Goal: Task Accomplishment & Management: Manage account settings

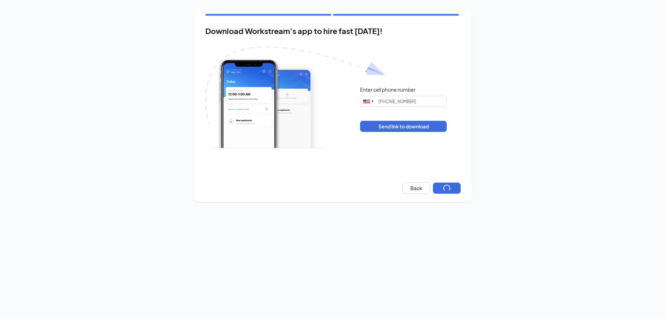
type input "[PHONE_NUMBER]"
click at [454, 188] on button "Next" at bounding box center [447, 187] width 28 height 11
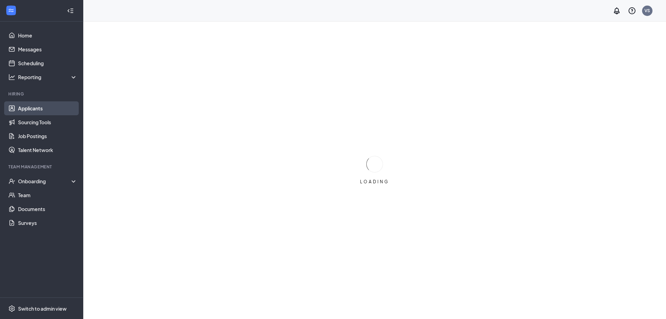
click at [39, 108] on link "Applicants" at bounding box center [47, 108] width 59 height 14
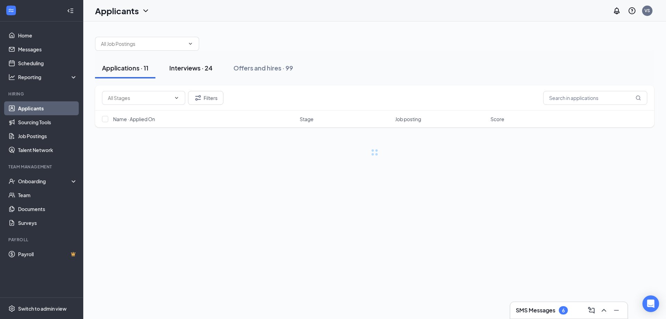
click at [194, 69] on div "Interviews · 24" at bounding box center [190, 67] width 43 height 9
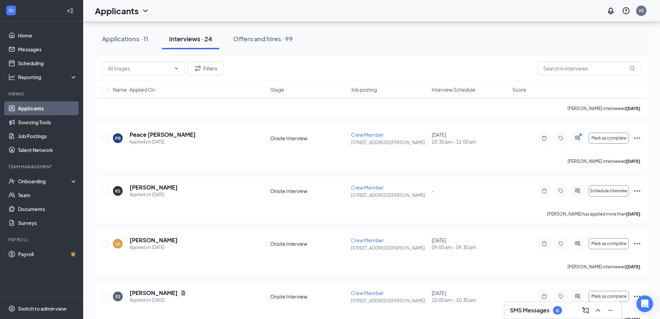
scroll to position [421, 0]
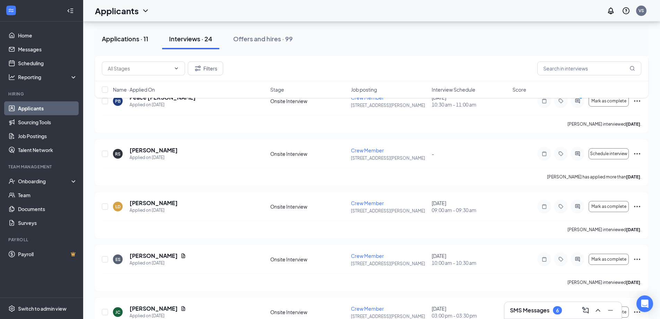
click at [123, 39] on div "Applications · 11" at bounding box center [125, 38] width 46 height 9
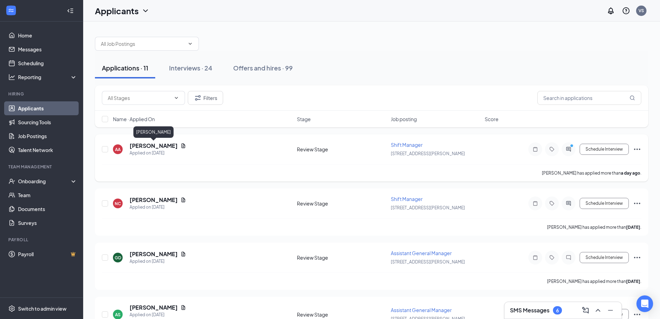
click at [165, 146] on h5 "Antwan Anthony" at bounding box center [154, 146] width 48 height 8
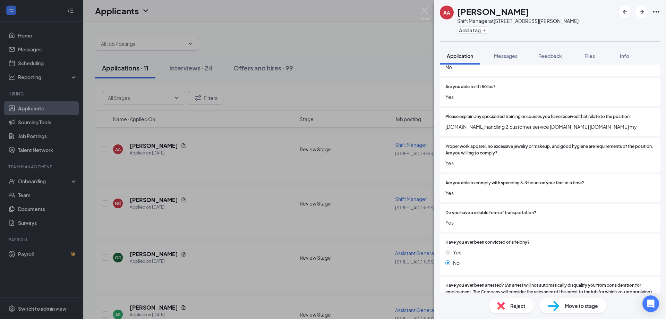
scroll to position [272, 0]
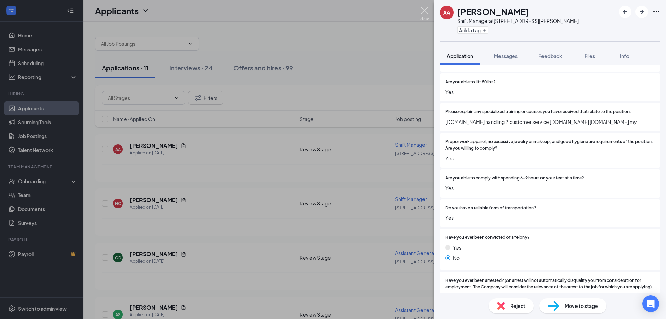
click at [428, 9] on img at bounding box center [424, 14] width 9 height 14
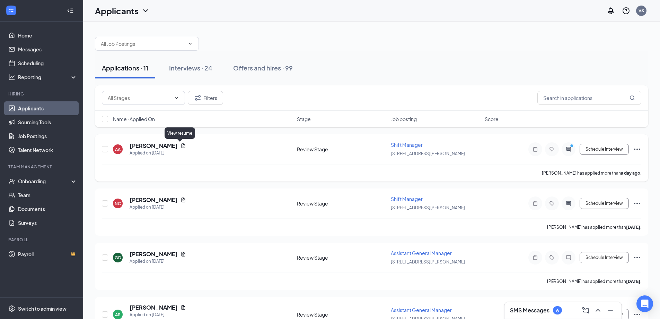
click at [181, 146] on icon "Document" at bounding box center [184, 146] width 6 height 6
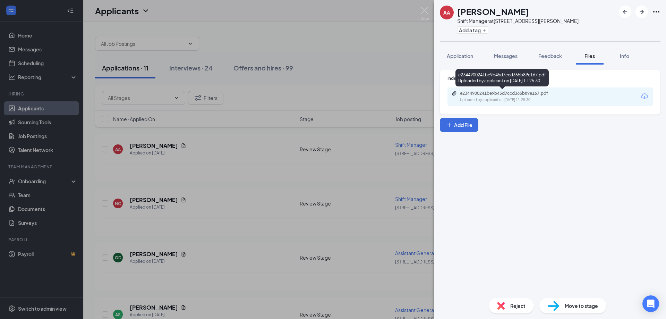
click at [475, 95] on div "e2344900241be9b45d7ccd365b89e167.pdf" at bounding box center [508, 93] width 97 height 6
click at [425, 8] on img at bounding box center [424, 14] width 9 height 14
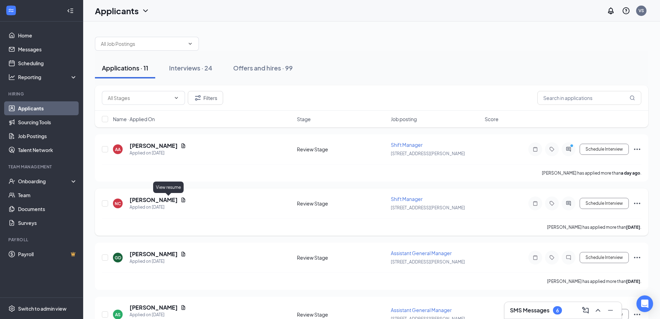
click at [182, 199] on icon "Document" at bounding box center [184, 199] width 4 height 5
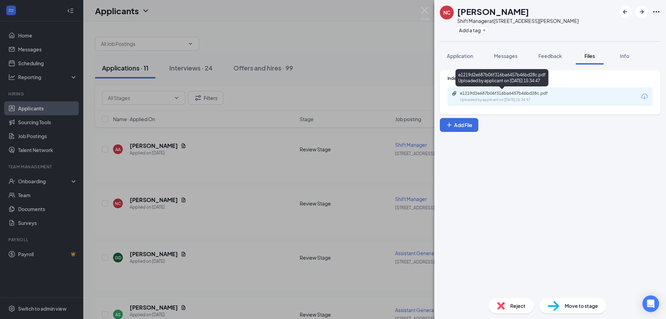
click at [472, 96] on div "e1219d2e687b06f316ba6457b46bd28c.pdf" at bounding box center [508, 93] width 97 height 6
click at [154, 201] on div "NC Nailah Cyrus Shift Manager at 83 - Pooler Parkway Add a tag Application Mess…" at bounding box center [333, 159] width 666 height 319
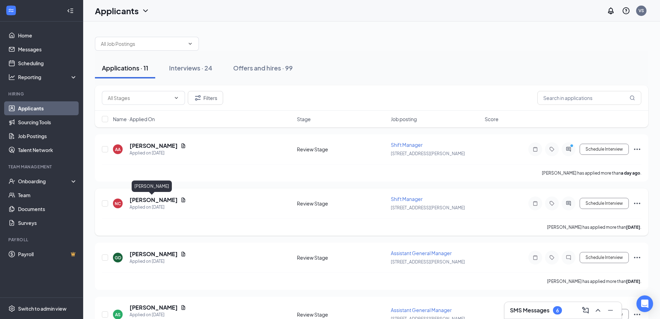
click at [153, 197] on h5 "Nailah Cyrus" at bounding box center [154, 200] width 48 height 8
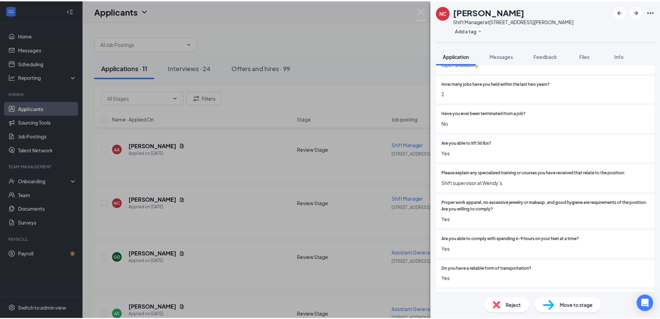
scroll to position [213, 0]
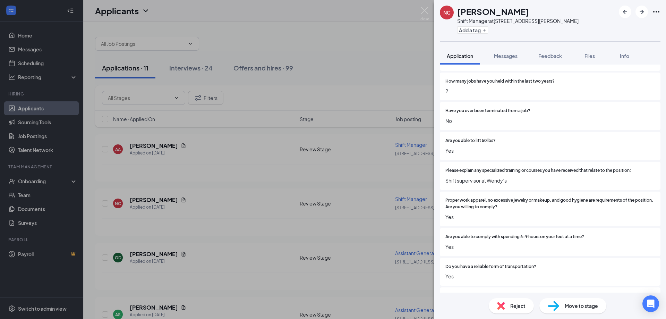
click at [408, 75] on div "NC Nailah Cyrus Shift Manager at 83 - Pooler Parkway Add a tag Application Mess…" at bounding box center [333, 159] width 666 height 319
click at [424, 9] on img at bounding box center [424, 14] width 9 height 14
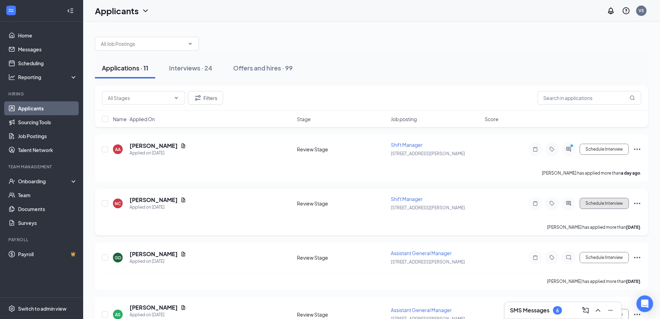
click at [598, 202] on button "Schedule Interview" at bounding box center [604, 203] width 49 height 11
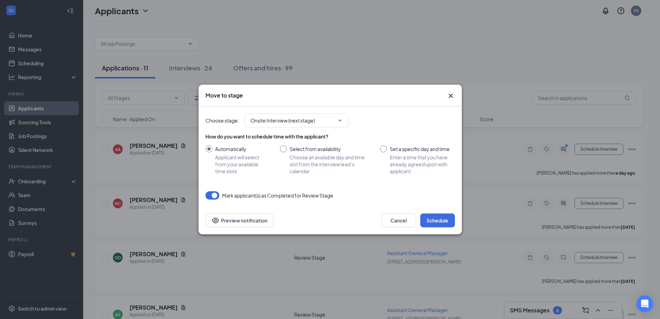
click at [384, 150] on input "Set a specific day and time Enter a time that you have already agreed upon with…" at bounding box center [417, 159] width 75 height 29
radio input "true"
radio input "false"
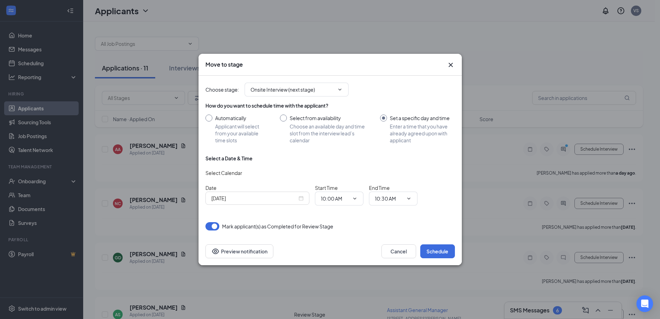
click at [302, 198] on div "Sep 16, 2025" at bounding box center [257, 198] width 92 height 8
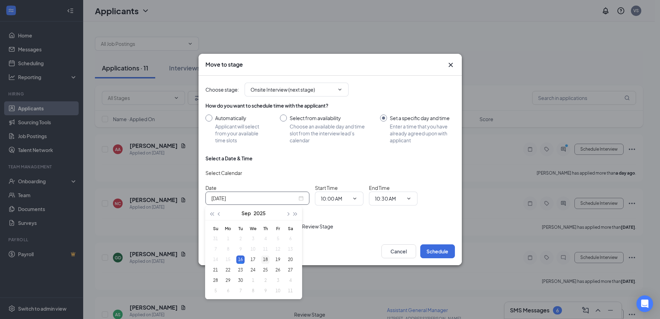
type input "Sep 18, 2025"
click at [267, 258] on div "18" at bounding box center [265, 259] width 8 height 8
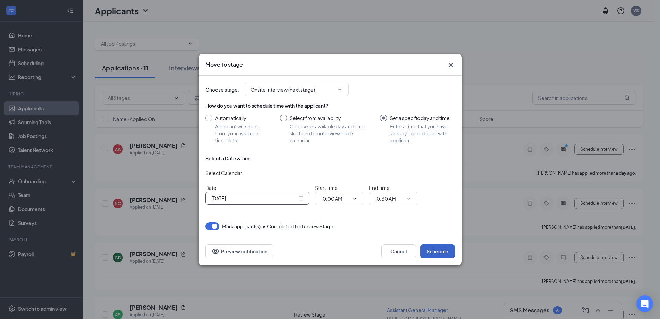
click at [441, 253] on button "Schedule" at bounding box center [437, 251] width 35 height 14
